Goal: Task Accomplishment & Management: Manage account settings

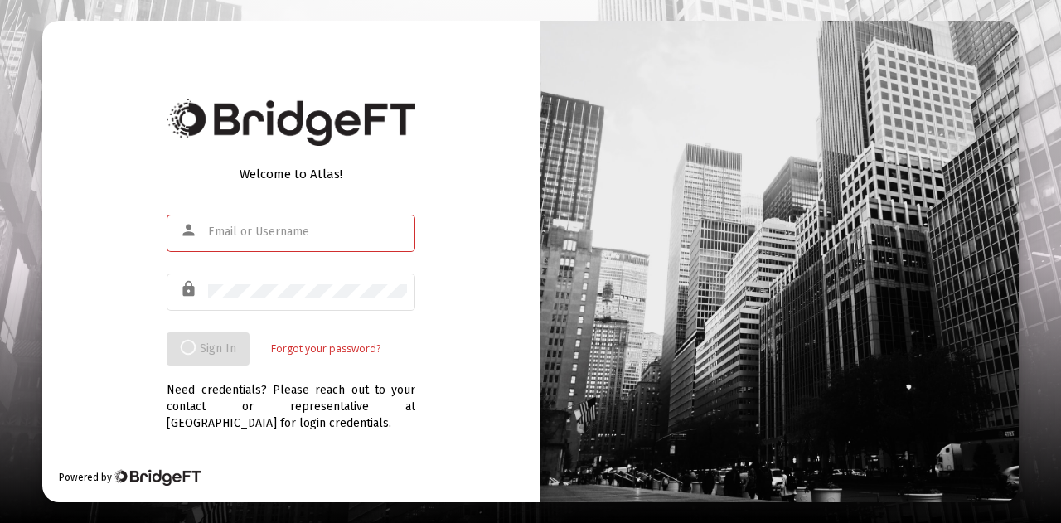
click at [360, 228] on input "text" at bounding box center [307, 231] width 199 height 13
type input "[PERSON_NAME][EMAIL_ADDRESS][PERSON_NAME][DOMAIN_NAME]"
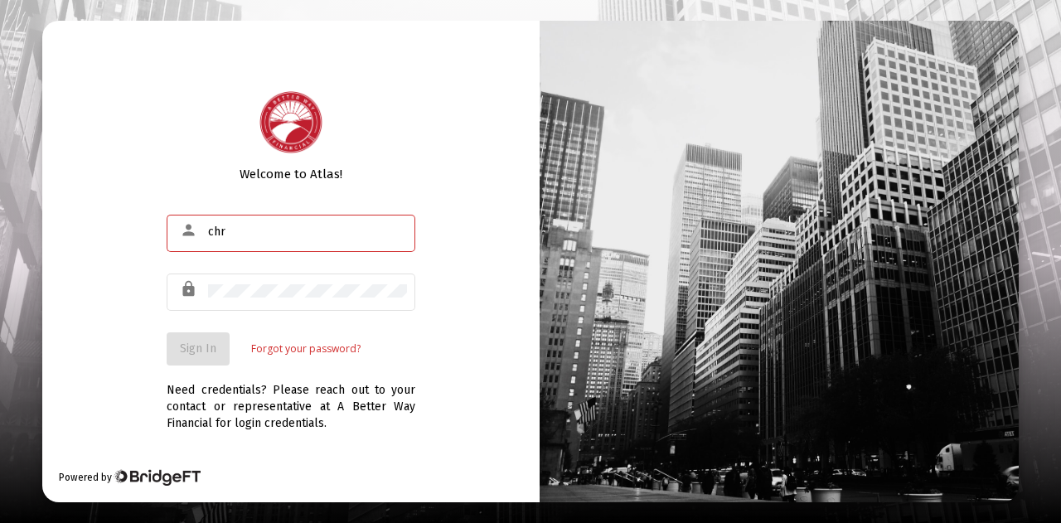
type input "[PERSON_NAME][EMAIL_ADDRESS][PERSON_NAME][DOMAIN_NAME]"
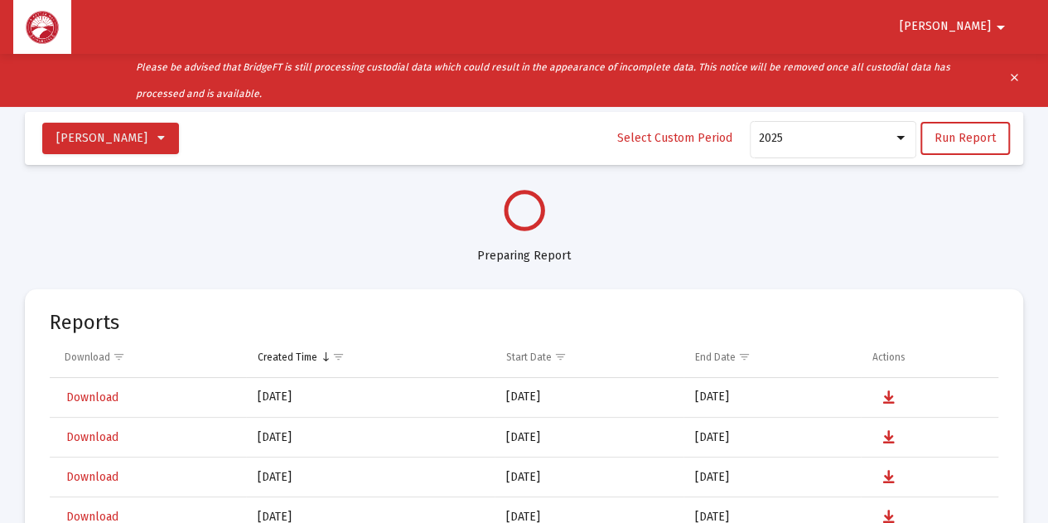
select select "View all"
